Goal: Book appointment/travel/reservation

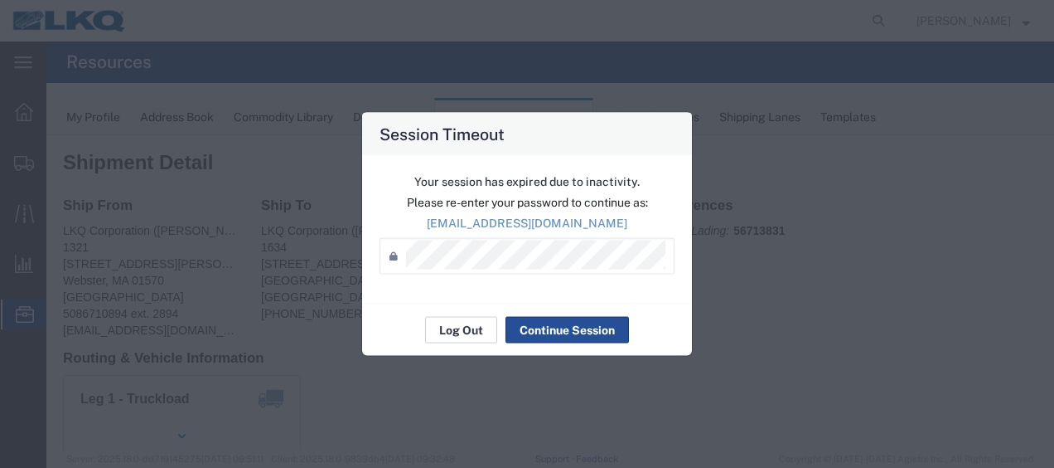
click at [466, 335] on button "Log Out" at bounding box center [461, 330] width 72 height 27
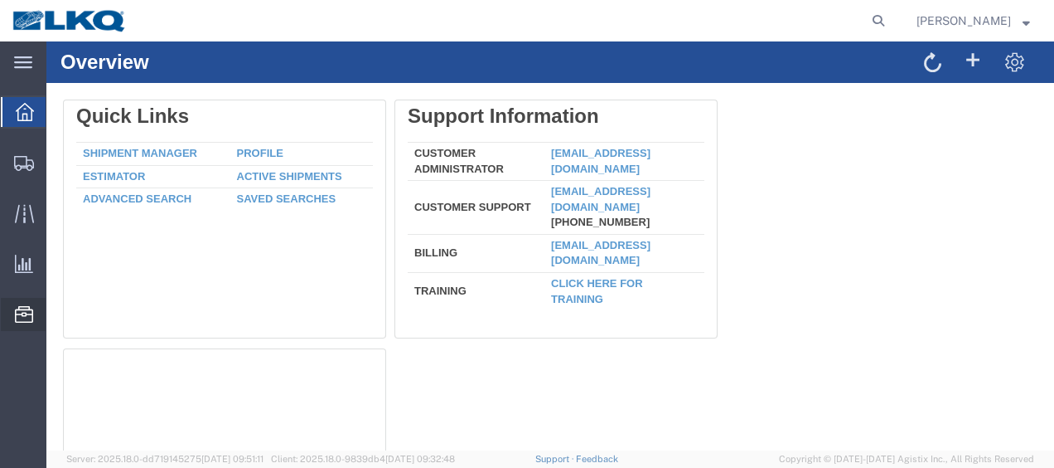
click at [0, 0] on span "Location Appointment" at bounding box center [0, 0] width 0 height 0
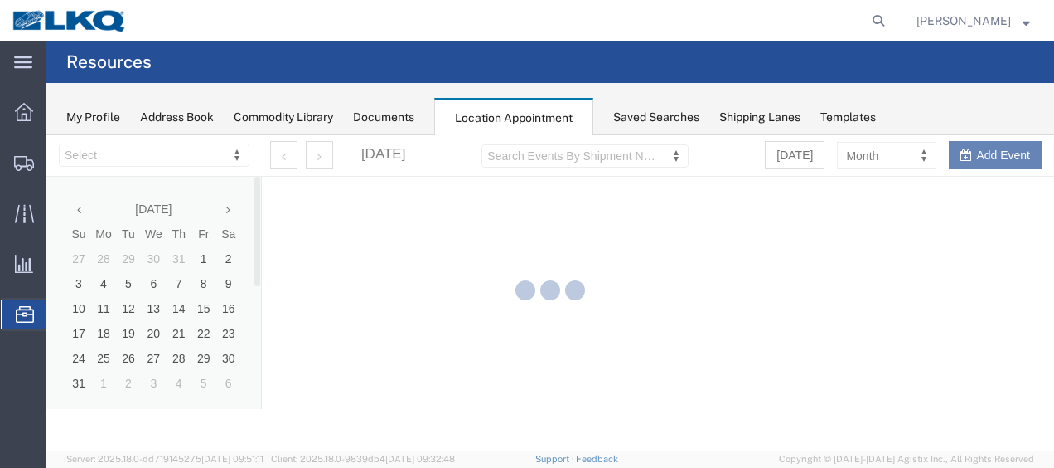
select select "28712"
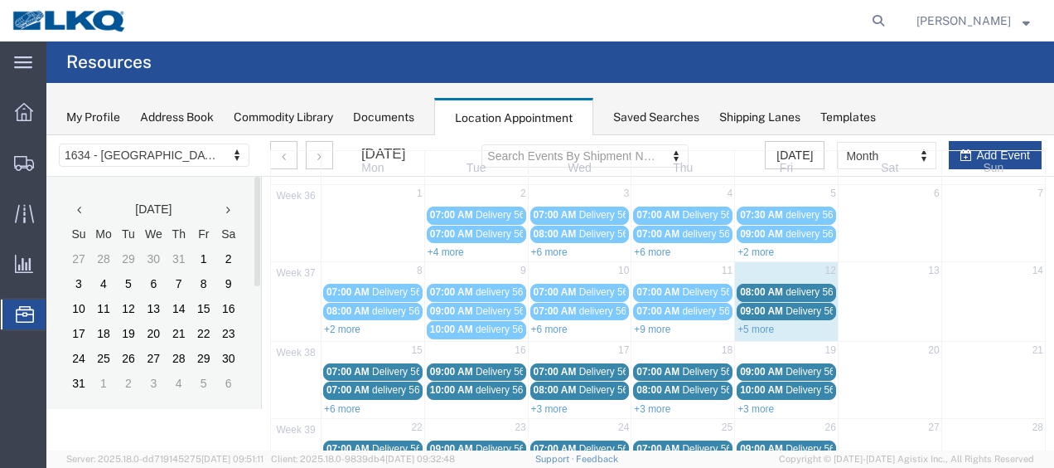
scroll to position [83, 0]
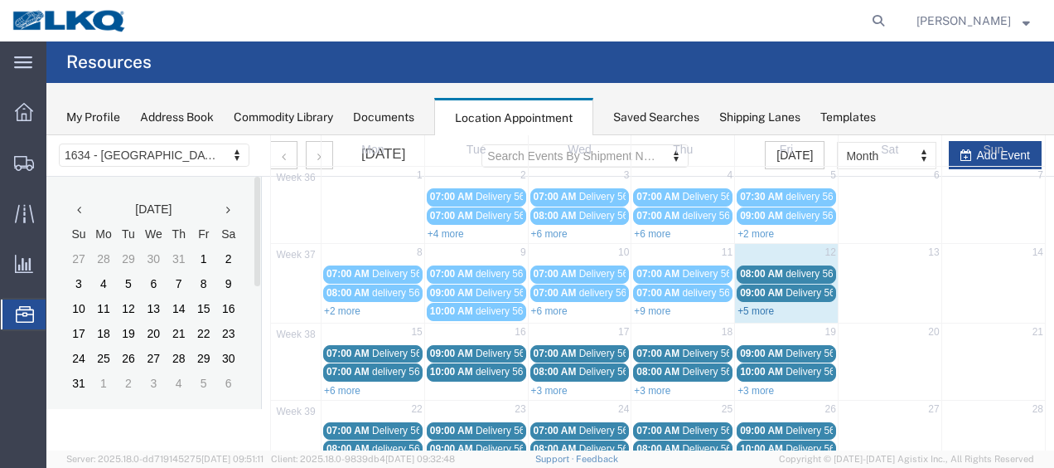
click at [755, 307] on link "+5 more" at bounding box center [756, 311] width 36 height 12
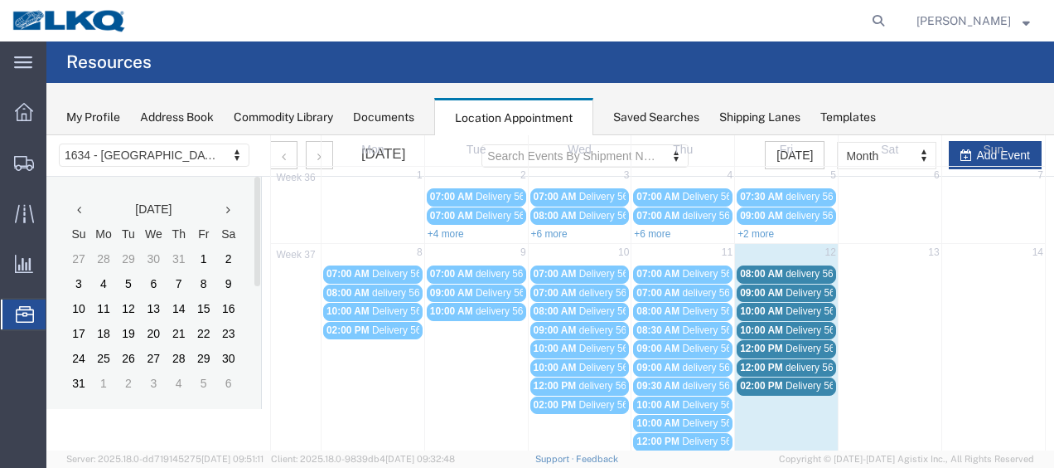
click at [753, 288] on span "09:00 AM" at bounding box center [761, 293] width 43 height 12
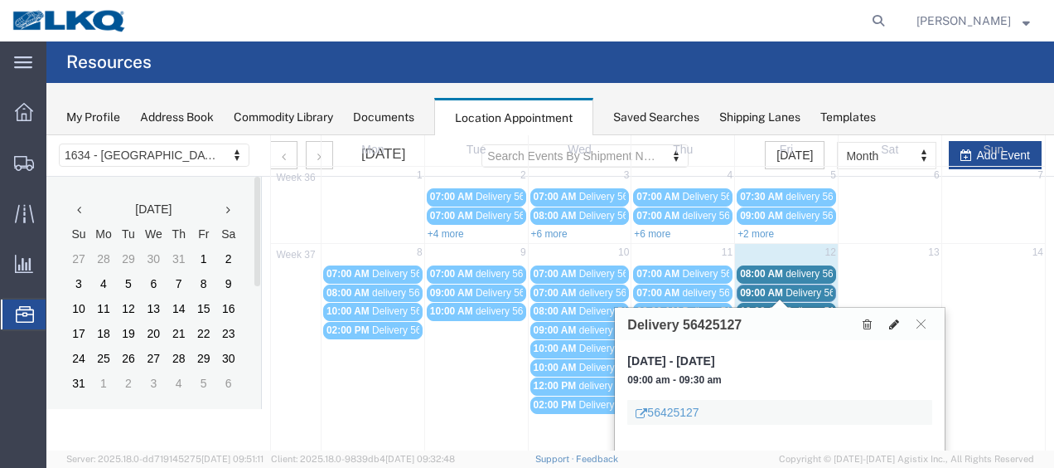
click at [894, 321] on icon at bounding box center [894, 324] width 10 height 12
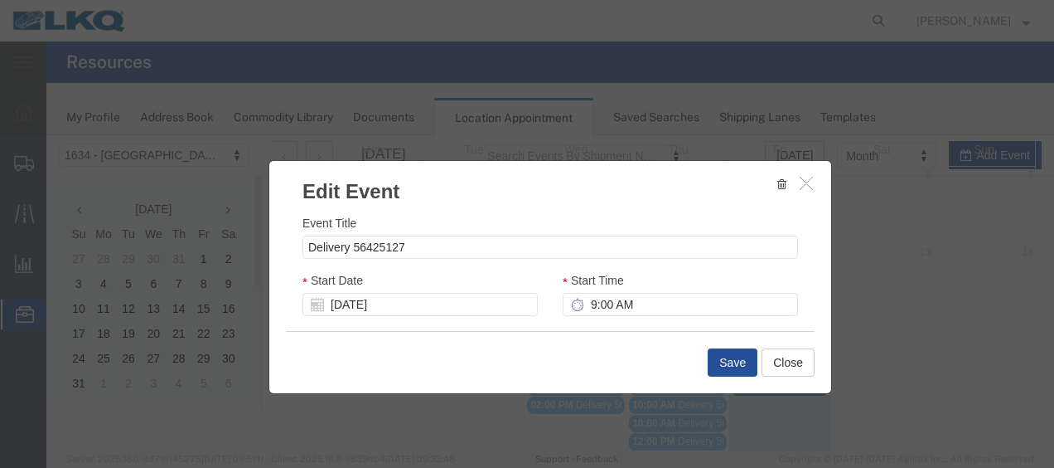
select select
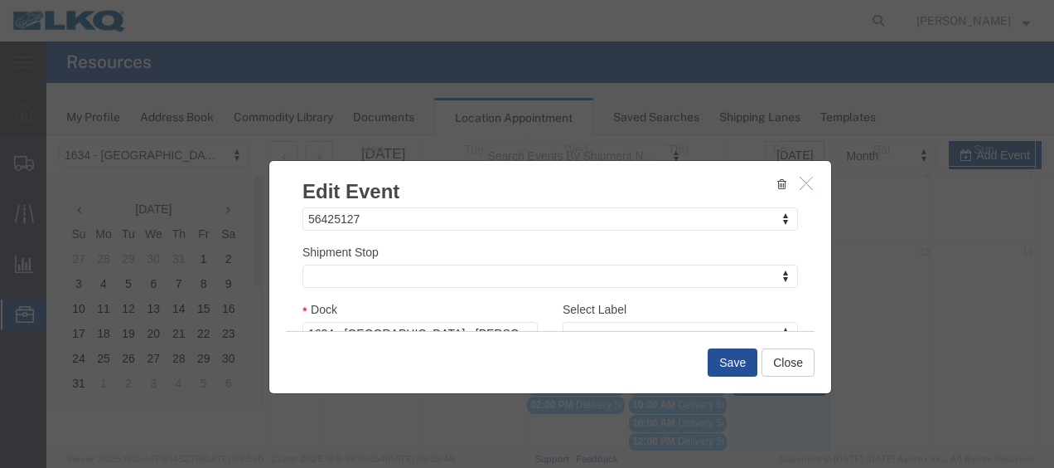
scroll to position [219, 0]
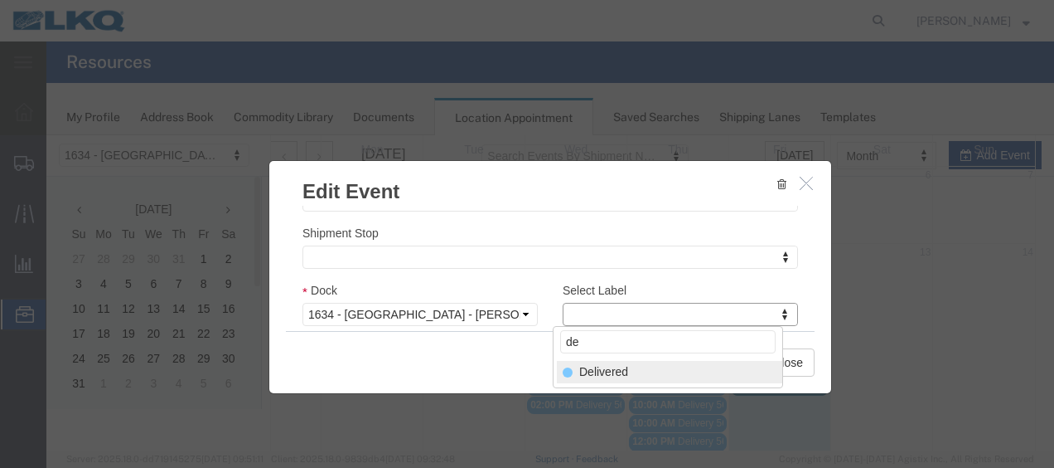
type input "de"
select select "40"
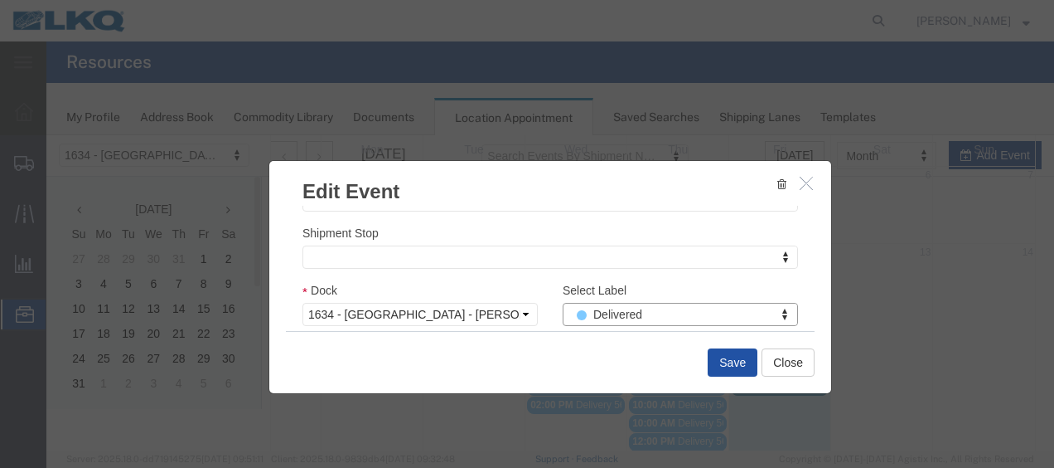
click at [734, 364] on button "Save" at bounding box center [733, 362] width 50 height 28
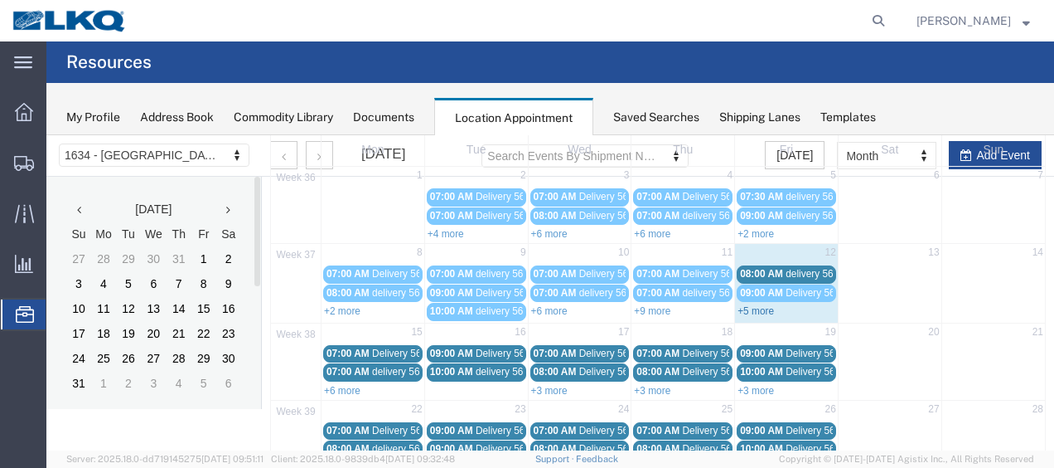
click at [759, 305] on link "+5 more" at bounding box center [756, 311] width 36 height 12
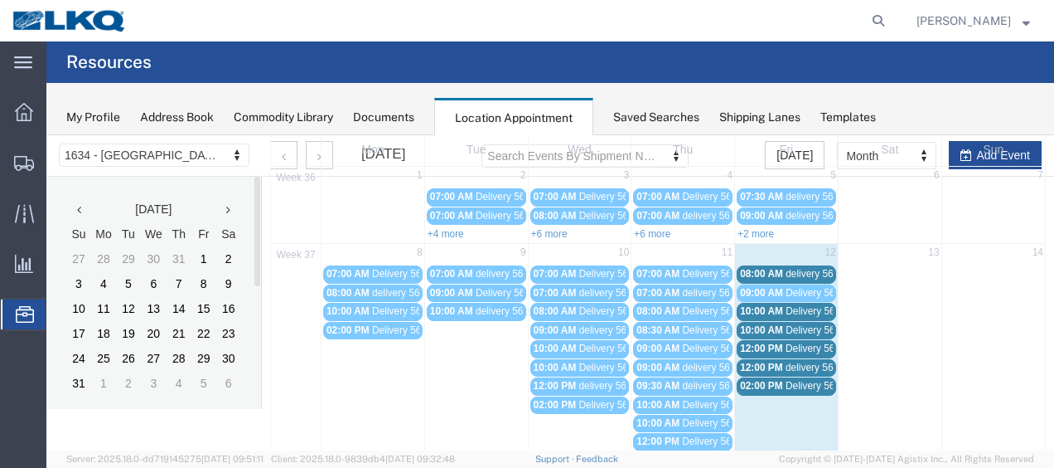
click at [773, 380] on span "02:00 PM" at bounding box center [761, 386] width 43 height 12
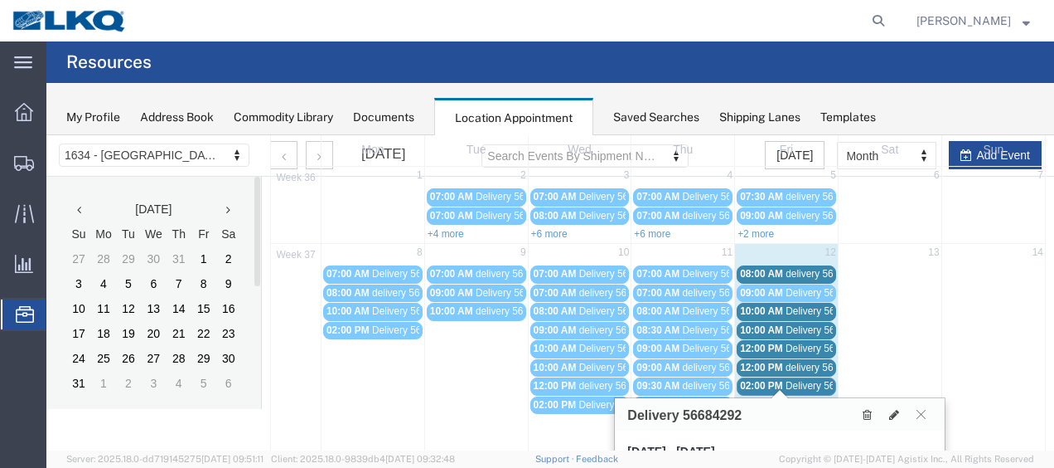
click at [766, 361] on span "12:00 PM" at bounding box center [761, 367] width 43 height 12
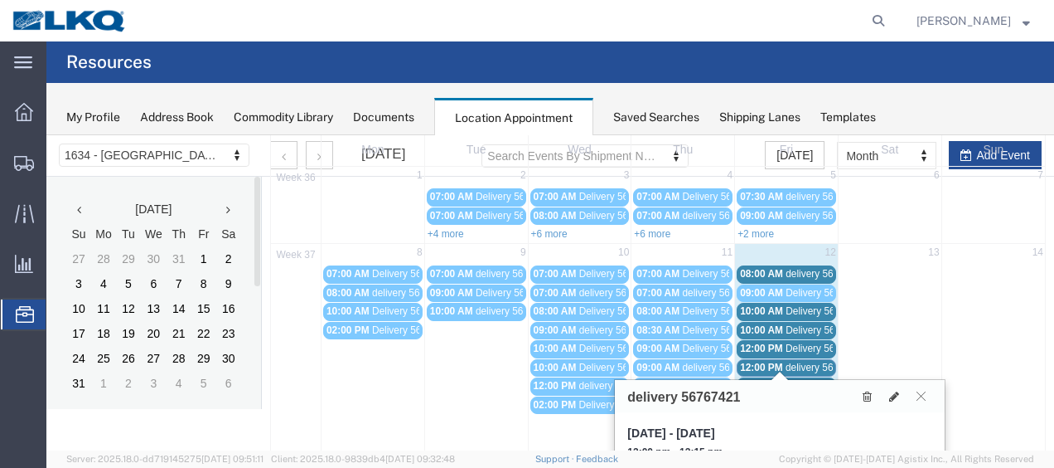
click at [768, 342] on span "12:00 PM" at bounding box center [761, 348] width 43 height 12
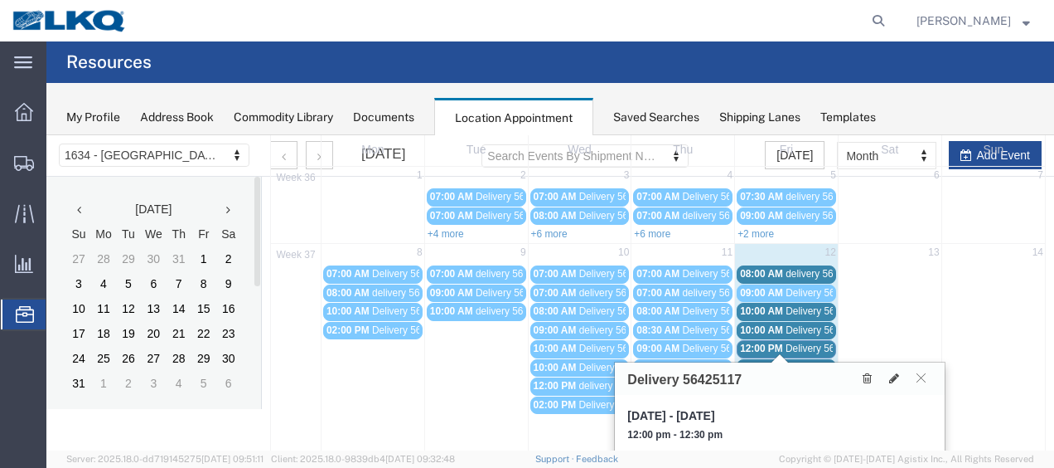
click at [763, 324] on span "10:00 AM" at bounding box center [761, 330] width 43 height 12
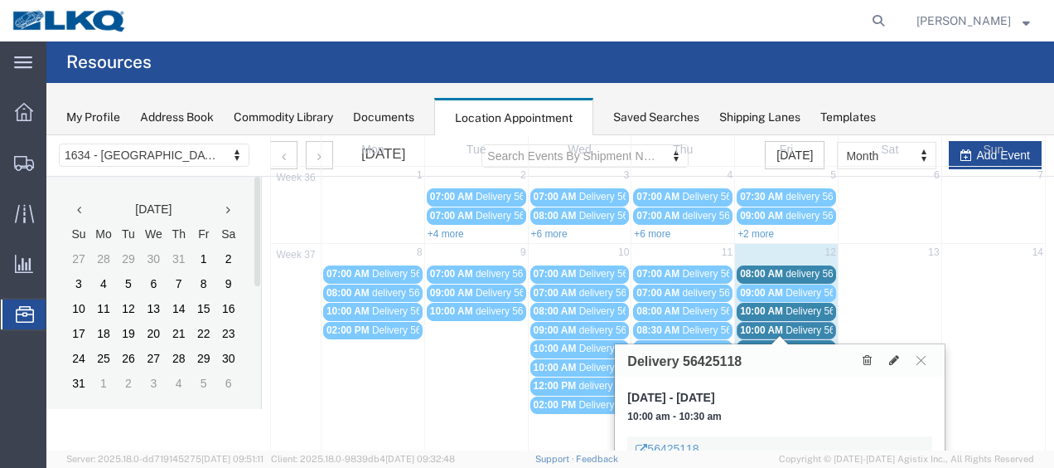
click at [756, 308] on span "10:00 AM" at bounding box center [761, 311] width 43 height 12
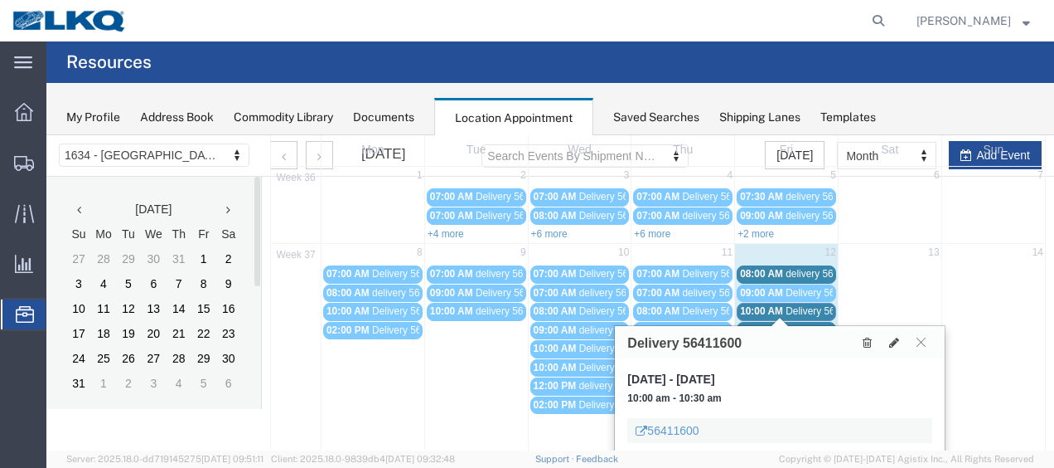
click at [754, 264] on td "08:00 AM delivery 56397329" at bounding box center [787, 273] width 104 height 19
select select "1"
select select
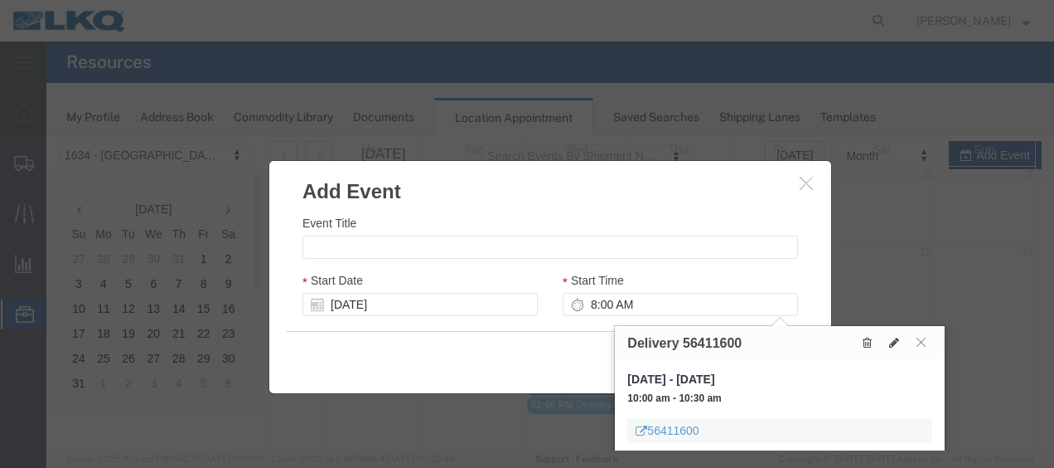
click at [802, 181] on icon "button" at bounding box center [806, 183] width 13 height 14
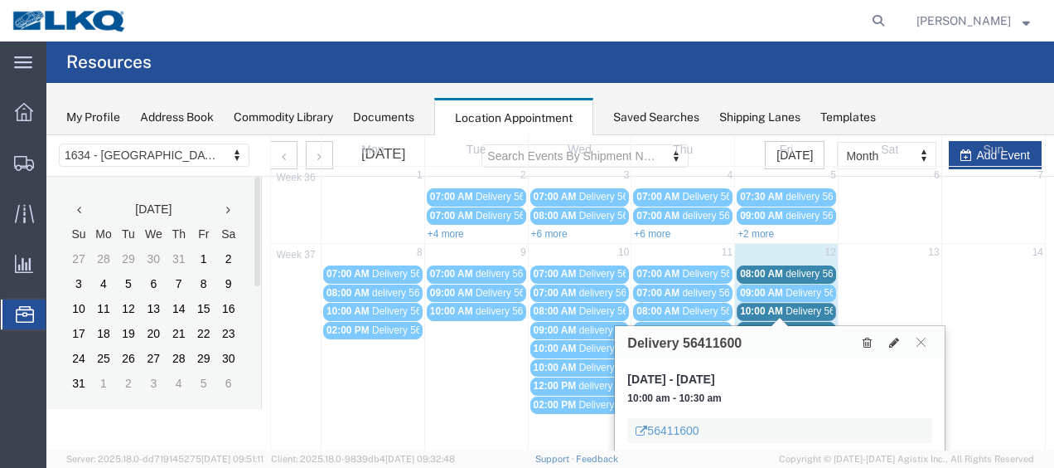
click at [766, 268] on span "08:00 AM" at bounding box center [761, 274] width 43 height 12
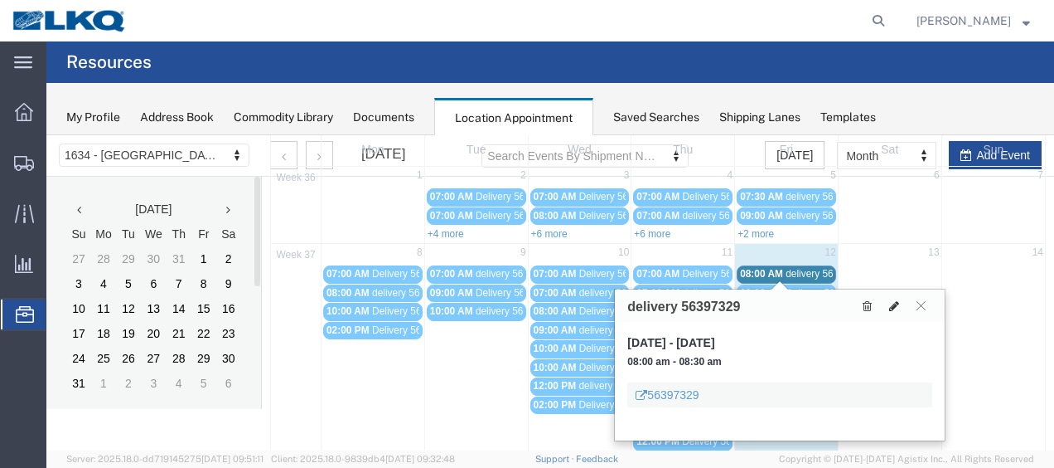
click at [895, 305] on icon at bounding box center [894, 306] width 10 height 12
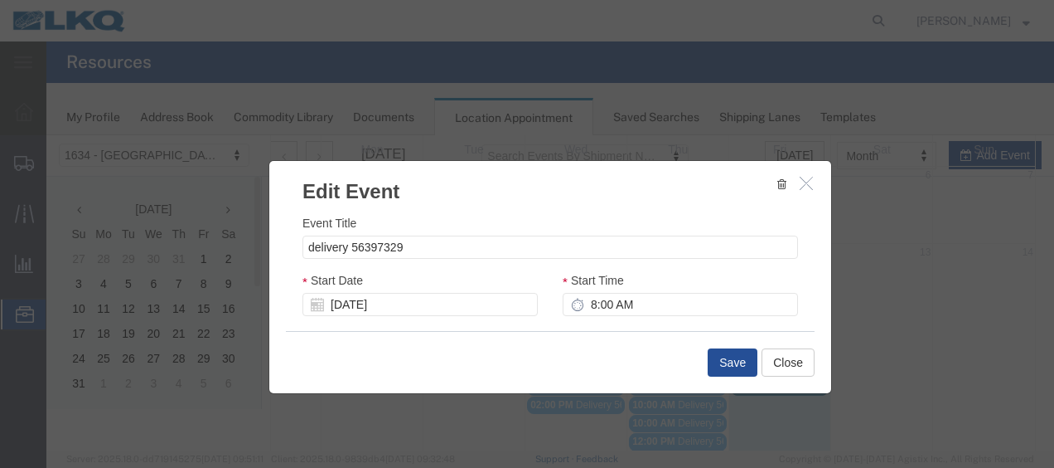
select select
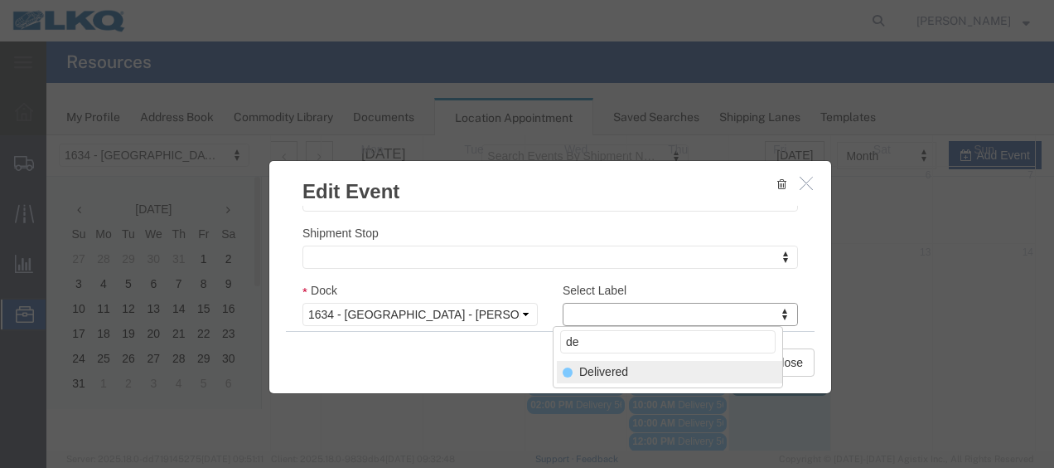
type input "de"
select select "40"
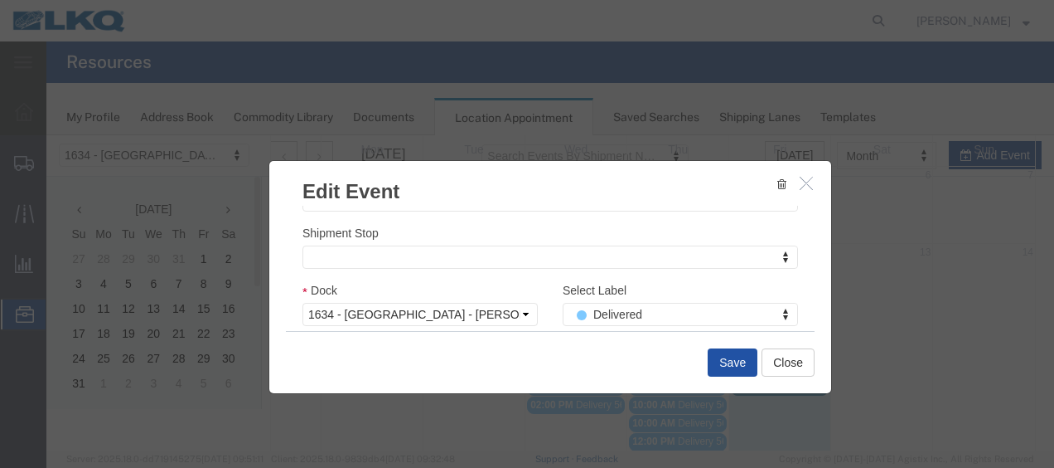
click at [731, 363] on button "Save" at bounding box center [733, 362] width 50 height 28
